Goal: Transaction & Acquisition: Obtain resource

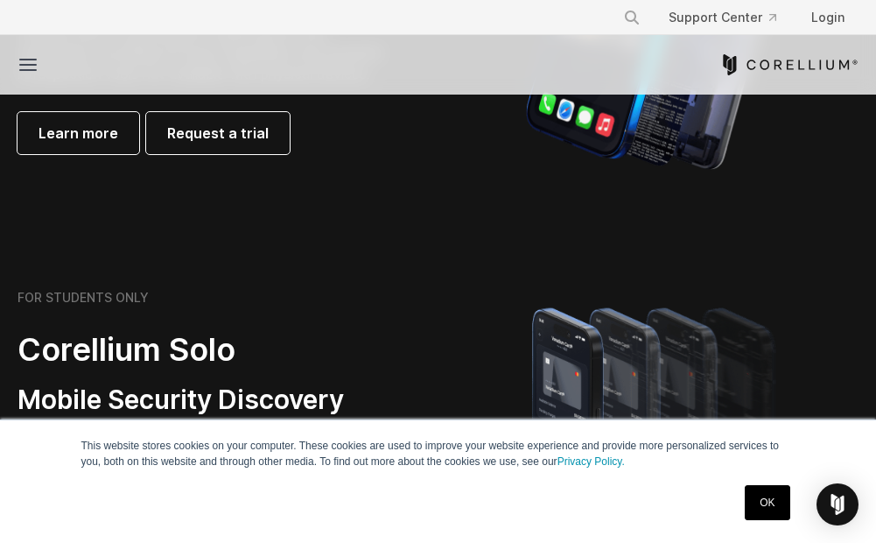
scroll to position [1423, 0]
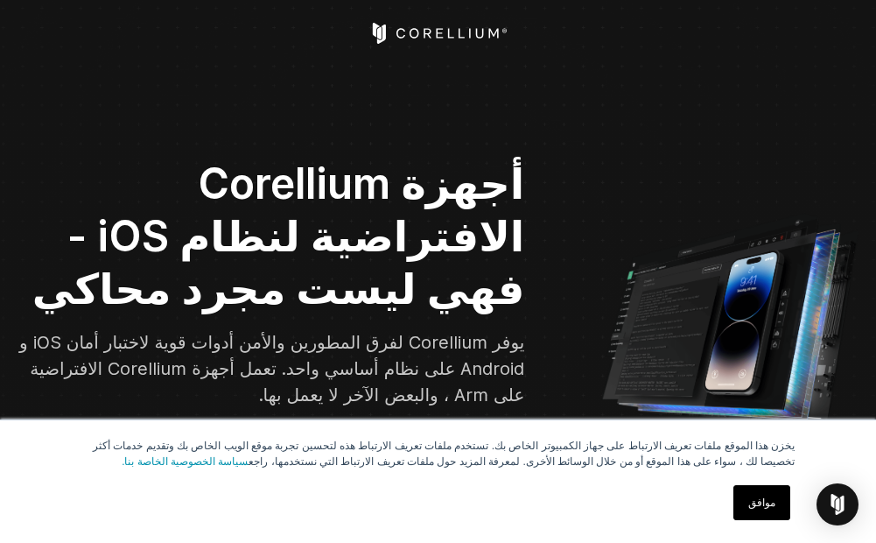
click at [767, 504] on link "موافق" at bounding box center [762, 502] width 57 height 35
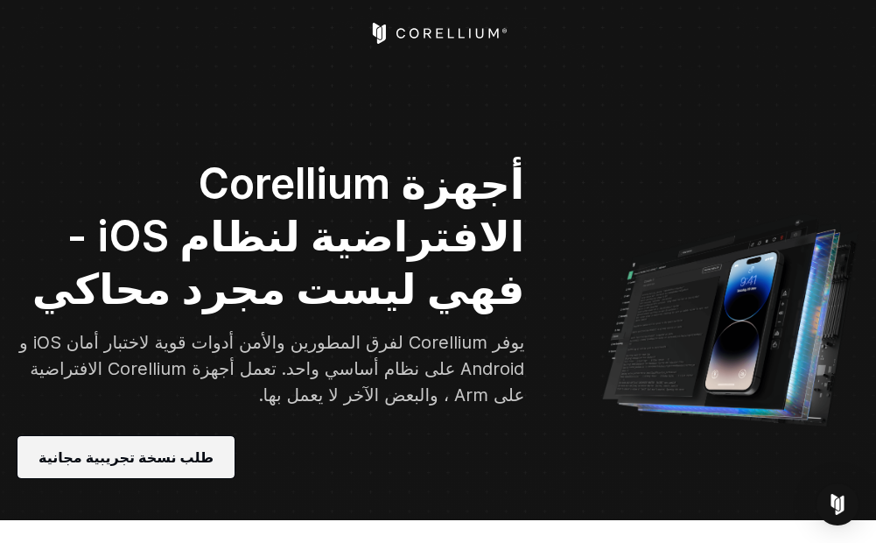
click at [189, 452] on link "طلب نسخة تجريبية مجانية" at bounding box center [126, 457] width 217 height 42
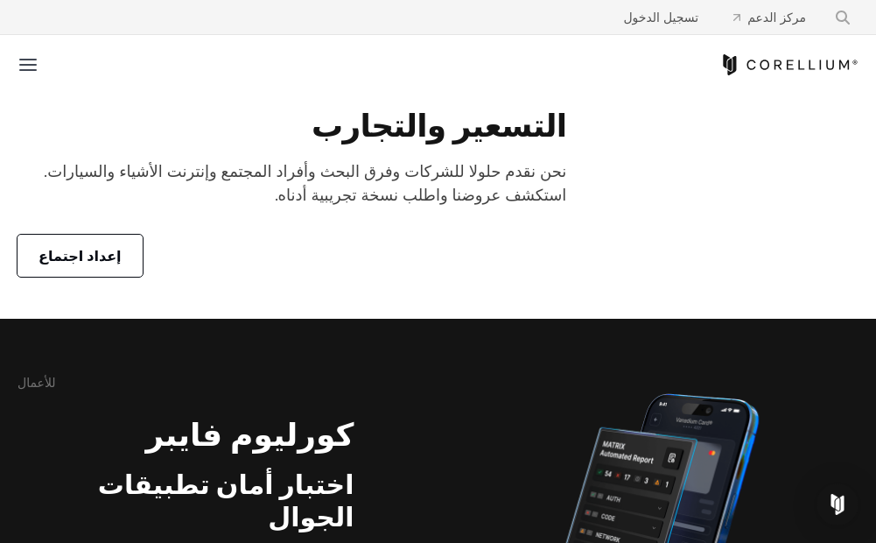
click at [193, 246] on div "إعداد اجتماع" at bounding box center [292, 256] width 549 height 42
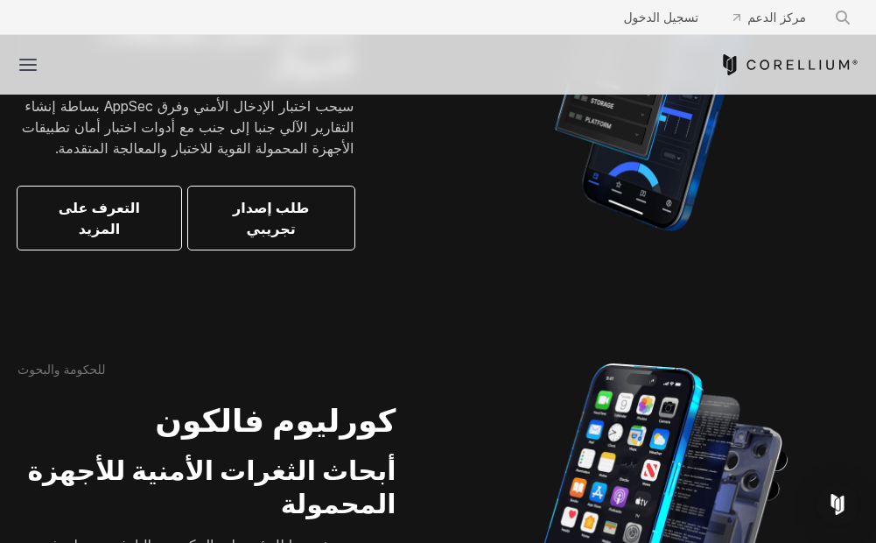
scroll to position [490, 0]
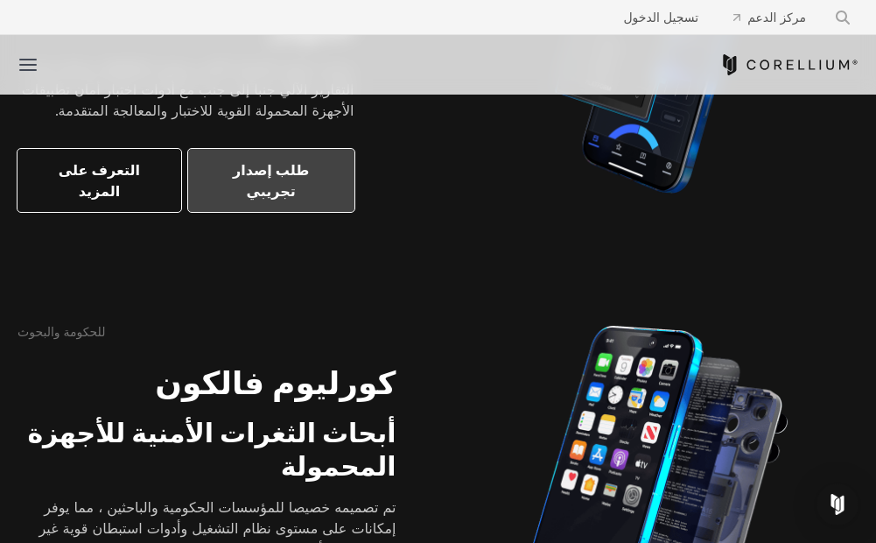
click at [263, 171] on link "طلب إصدار تجريبي" at bounding box center [271, 180] width 166 height 63
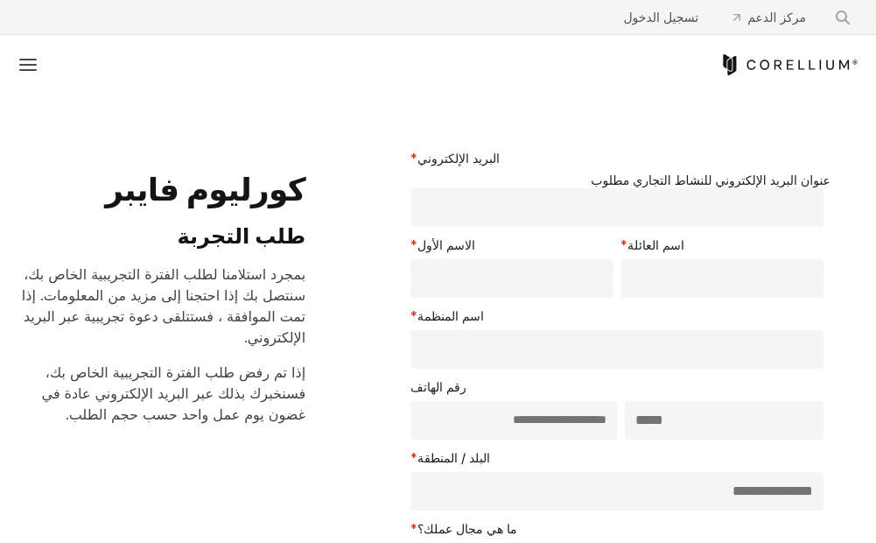
select select "**"
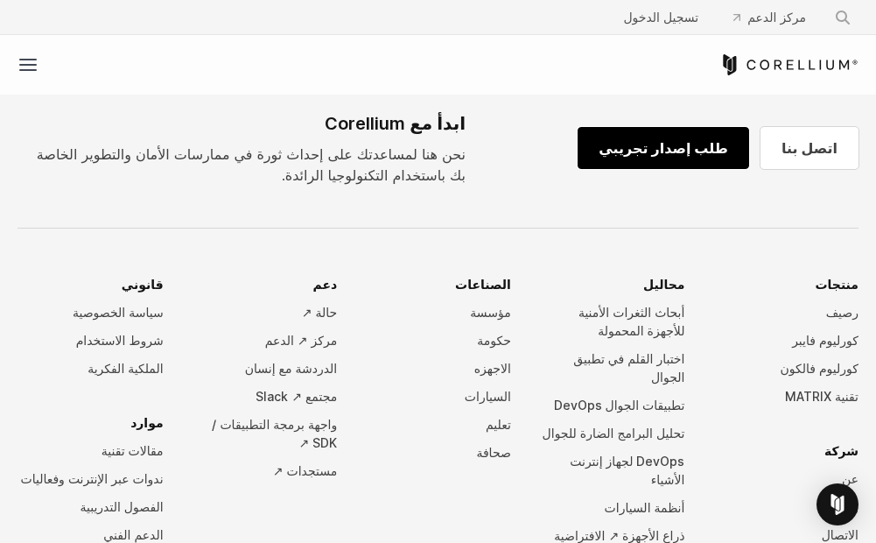
click at [608, 167] on link "طلب إصدار تجريبي" at bounding box center [664, 148] width 172 height 42
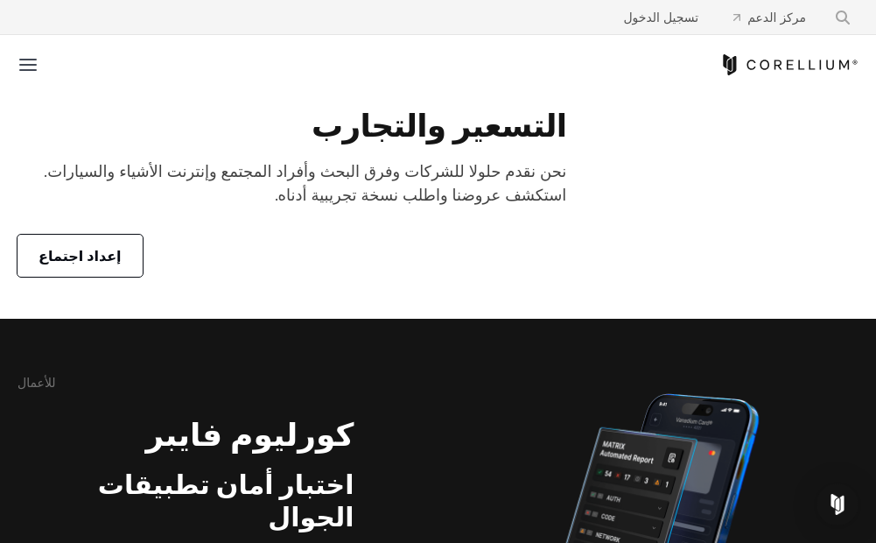
click at [387, 270] on div "إعداد اجتماع" at bounding box center [292, 256] width 549 height 42
click at [102, 260] on span "إعداد اجتماع" at bounding box center [80, 255] width 83 height 21
